Goal: Transaction & Acquisition: Purchase product/service

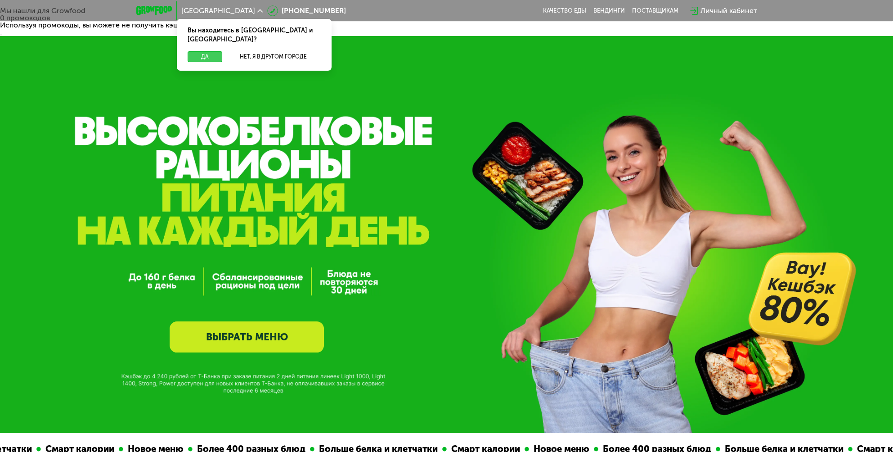
click at [198, 51] on button "Да" at bounding box center [205, 56] width 35 height 11
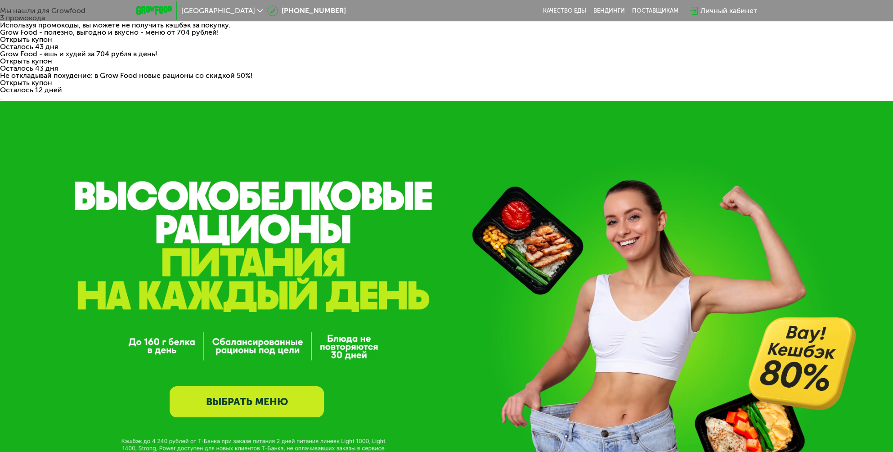
click at [270, 386] on link "ВЫБРАТЬ МЕНЮ" at bounding box center [247, 401] width 154 height 31
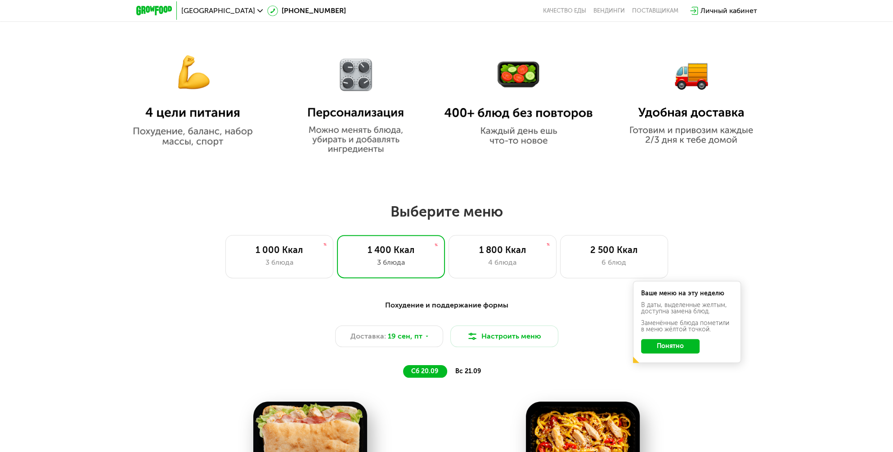
scroll to position [814, 0]
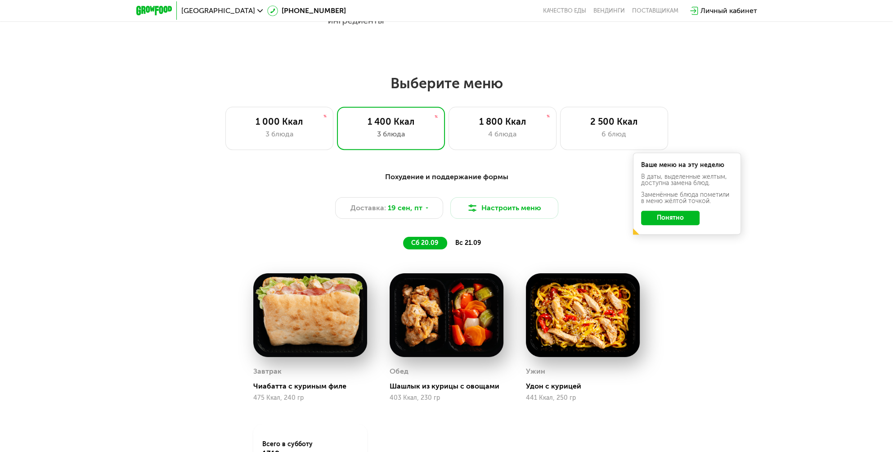
click at [658, 211] on button "Понятно" at bounding box center [670, 218] width 58 height 14
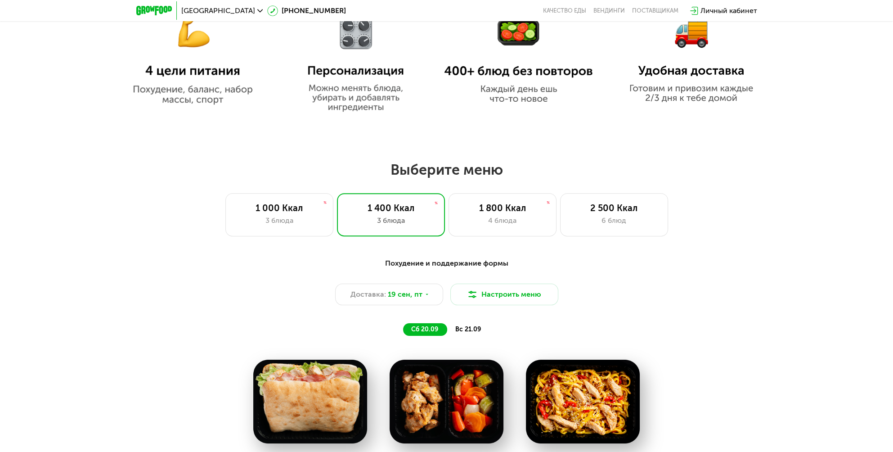
scroll to position [724, 0]
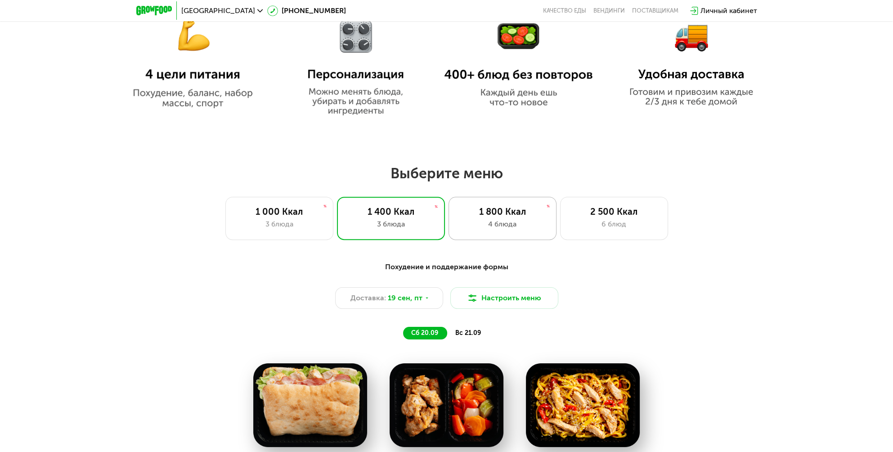
click at [504, 219] on div "4 блюда" at bounding box center [502, 224] width 89 height 11
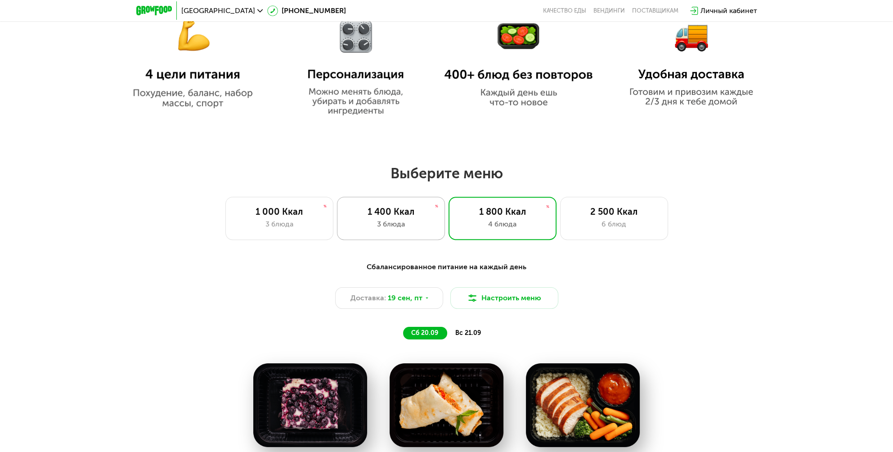
click at [394, 219] on div "3 блюда" at bounding box center [390, 224] width 89 height 11
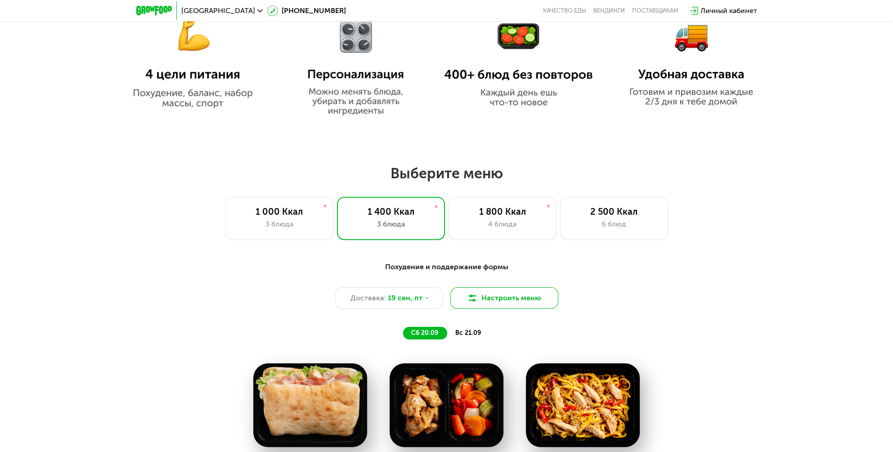
click at [501, 287] on button "Настроить меню" at bounding box center [504, 298] width 108 height 22
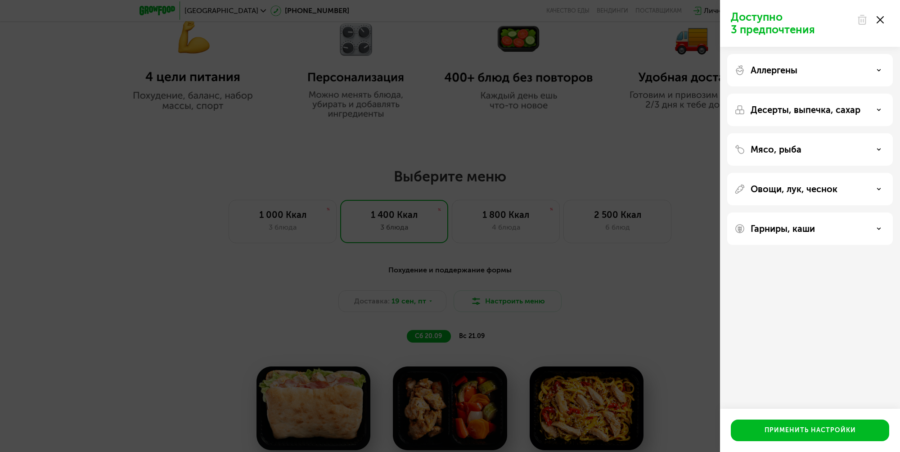
click at [883, 19] on icon at bounding box center [880, 19] width 7 height 7
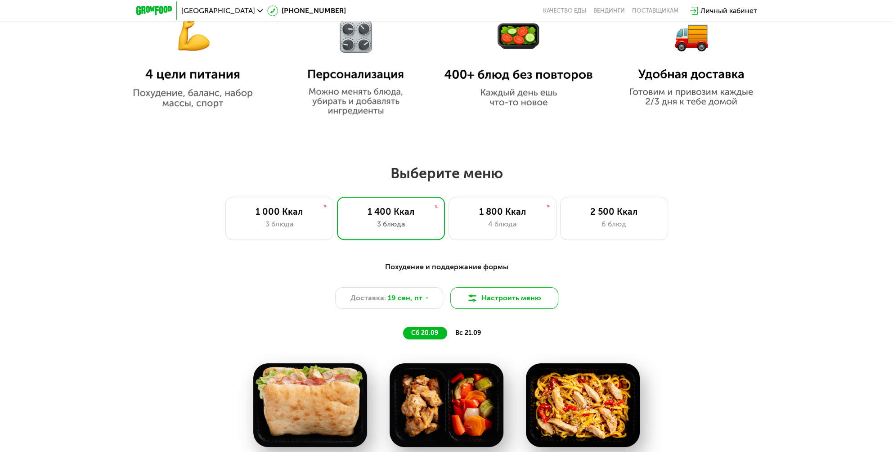
click at [529, 287] on button "Настроить меню" at bounding box center [504, 298] width 108 height 22
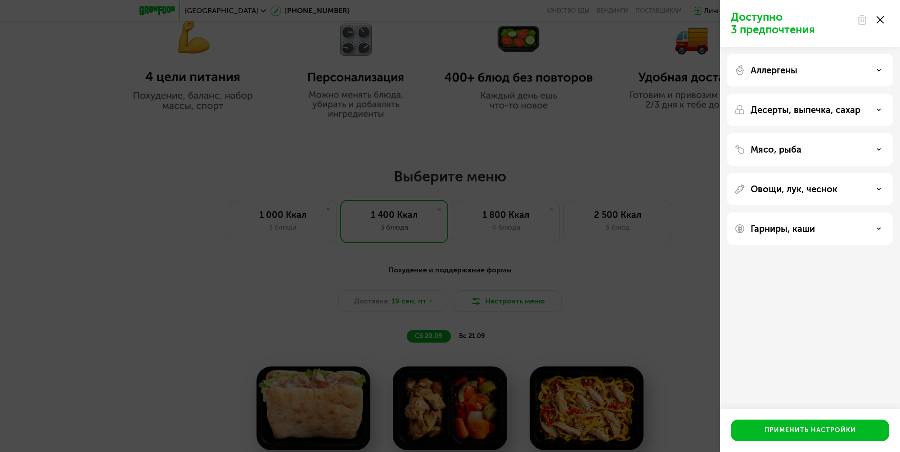
click at [783, 76] on div "Аллергены" at bounding box center [810, 70] width 166 height 32
click at [779, 69] on p "Аллергены" at bounding box center [774, 70] width 47 height 11
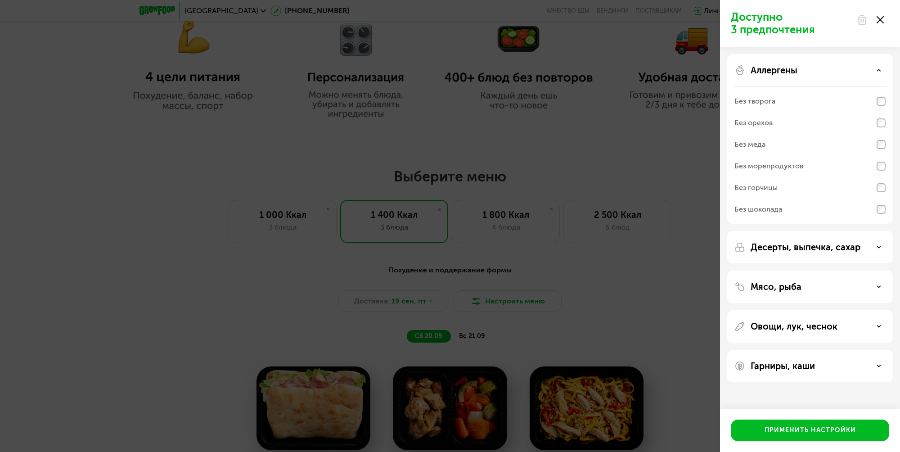
click at [779, 69] on p "Аллергены" at bounding box center [774, 70] width 47 height 11
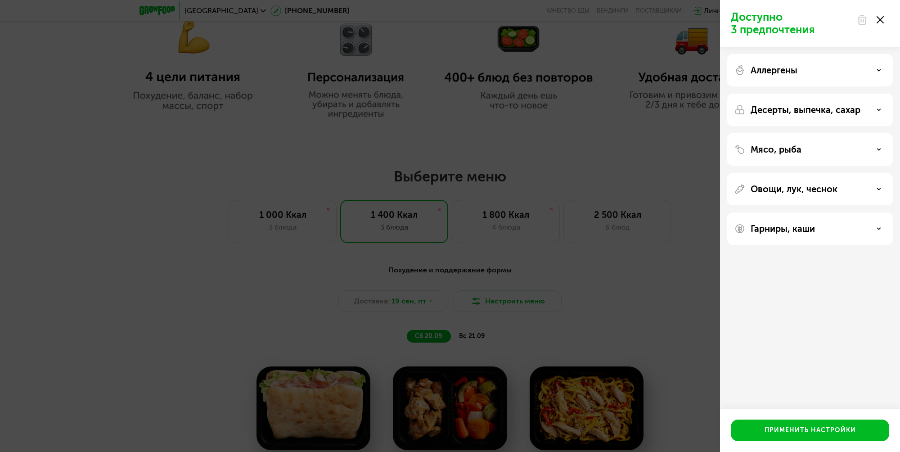
click at [783, 190] on p "Овощи, лук, чеснок" at bounding box center [794, 189] width 87 height 11
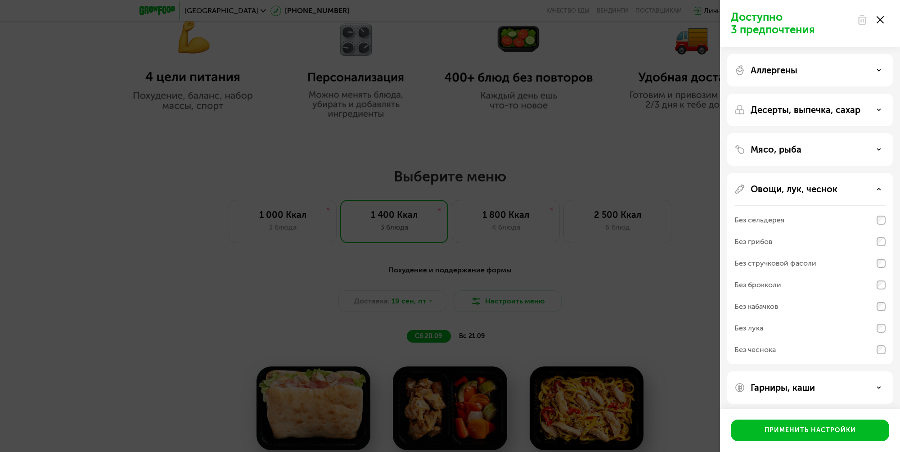
scroll to position [4, 0]
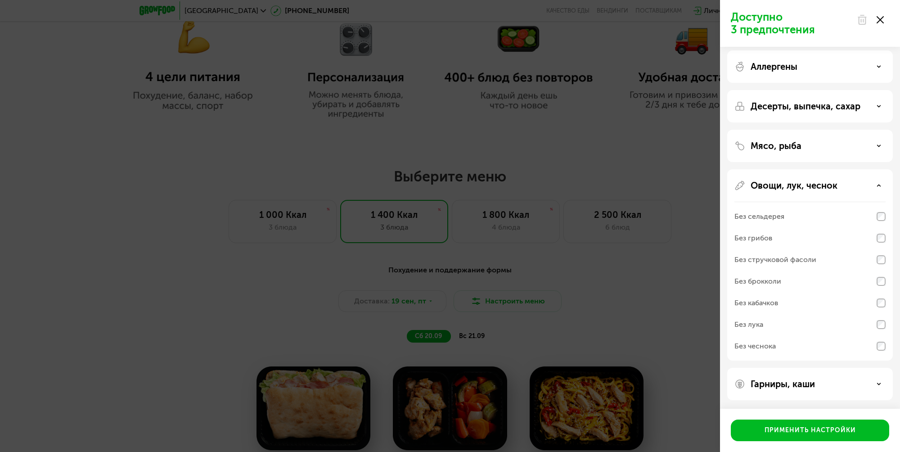
click at [815, 185] on p "Овощи, лук, чеснок" at bounding box center [794, 185] width 87 height 11
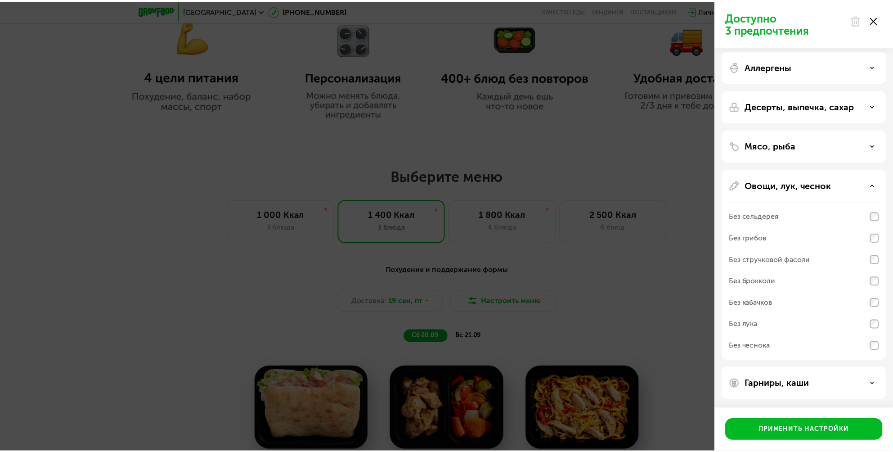
scroll to position [0, 0]
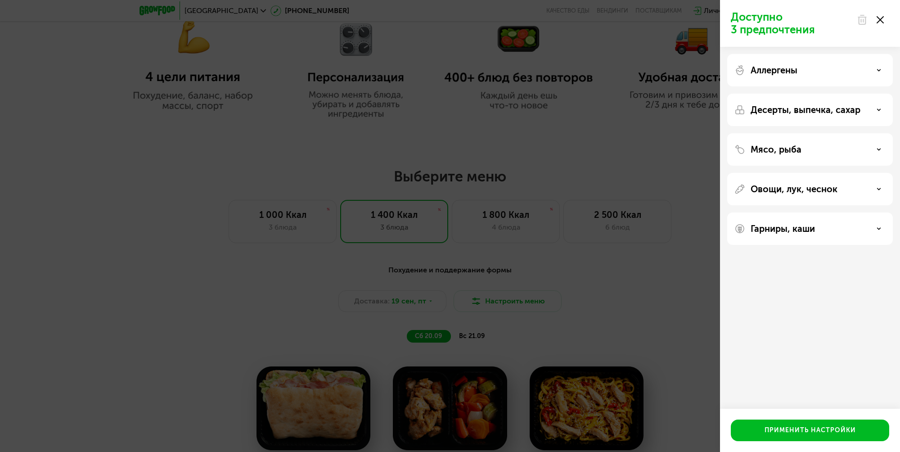
click at [884, 18] on div at bounding box center [870, 20] width 38 height 18
click at [875, 24] on div at bounding box center [870, 20] width 38 height 18
click at [877, 18] on use at bounding box center [880, 19] width 7 height 7
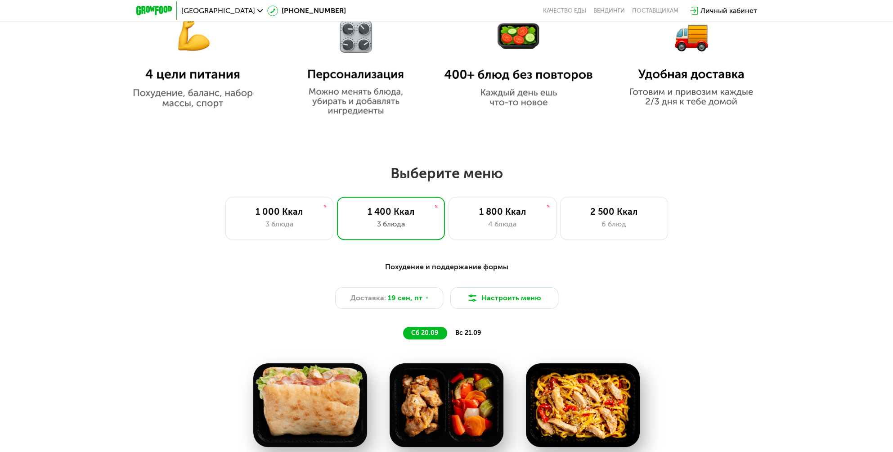
click at [819, 249] on div "Похудение и поддержание формы Доставка: [DATE] Настроить меню сб 20.09 вс 21.09…" at bounding box center [446, 450] width 893 height 403
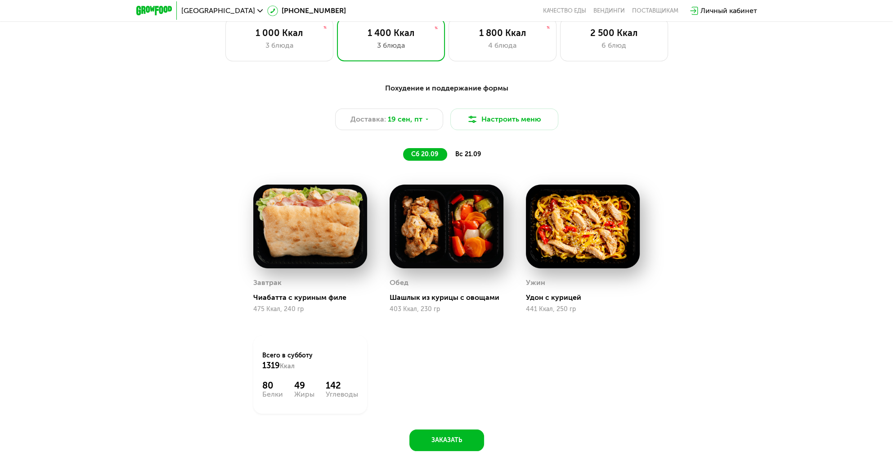
scroll to position [904, 0]
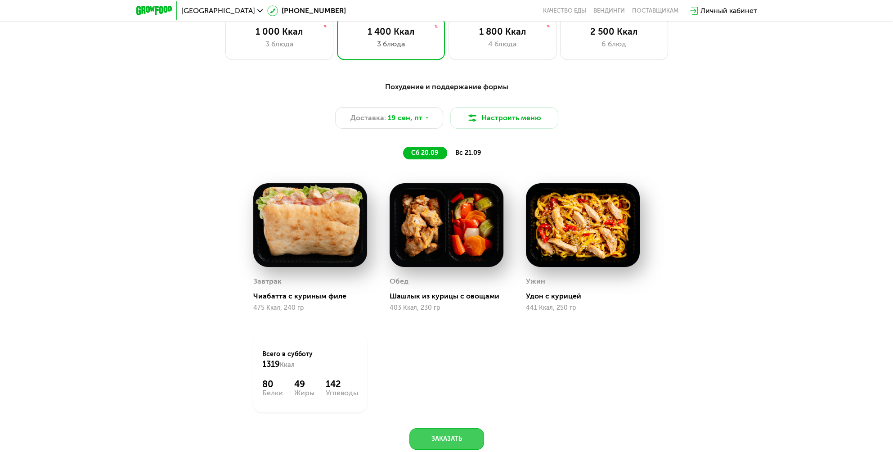
click at [463, 428] on button "Заказать" at bounding box center [446, 439] width 75 height 22
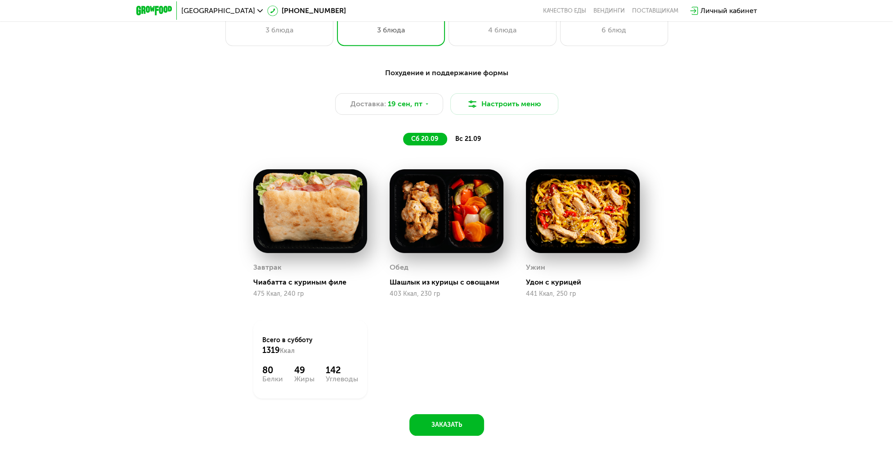
scroll to position [648, 0]
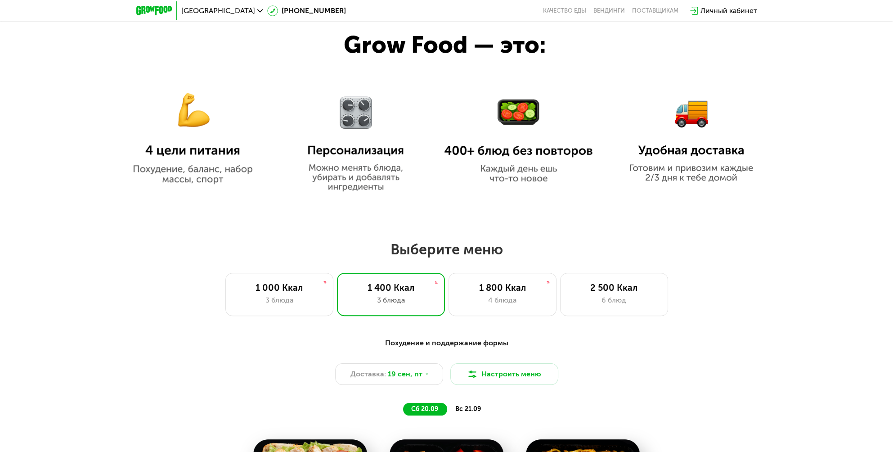
click at [468, 405] on span "вс 21.09" at bounding box center [468, 409] width 26 height 8
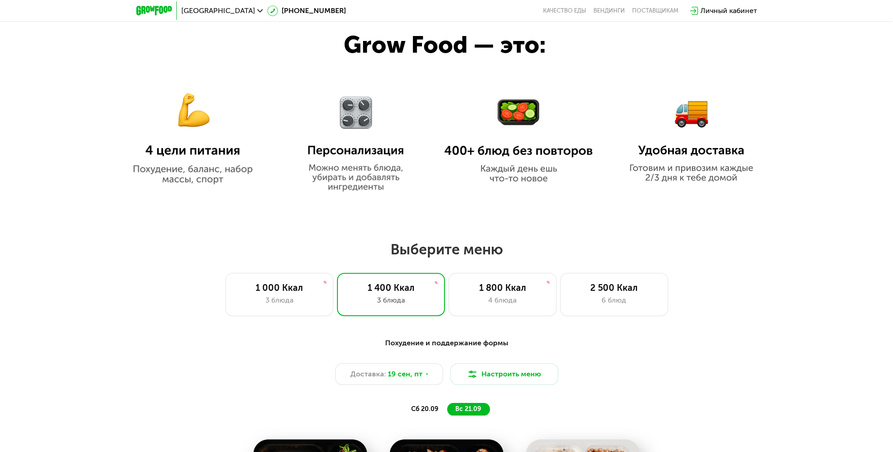
click at [429, 405] on span "сб 20.09" at bounding box center [424, 409] width 27 height 8
